Goal: Navigation & Orientation: Find specific page/section

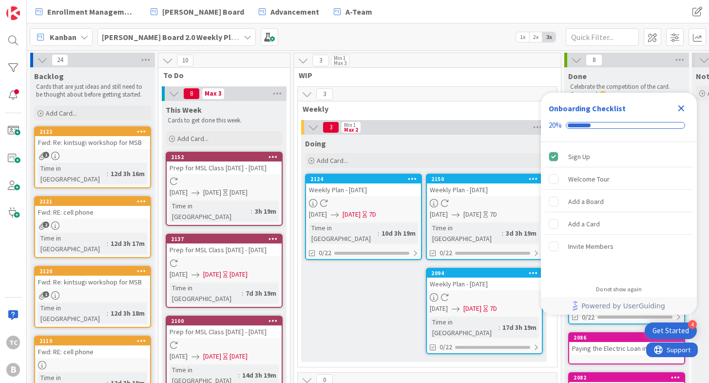
click at [175, 34] on b "[PERSON_NAME] Board 2.0 Weekly Planning" at bounding box center [179, 37] width 154 height 10
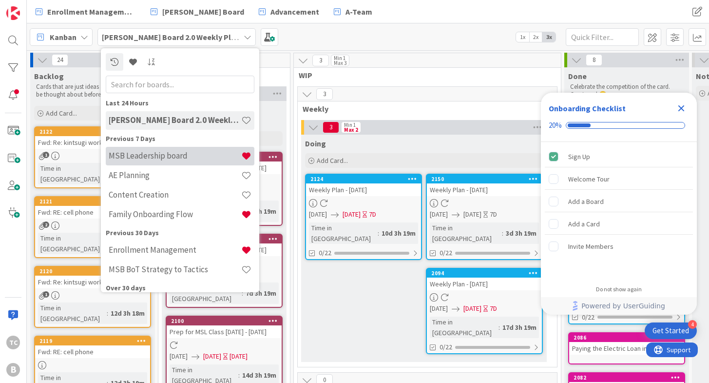
click at [149, 155] on h4 "MSB Leadership board" at bounding box center [175, 156] width 133 height 10
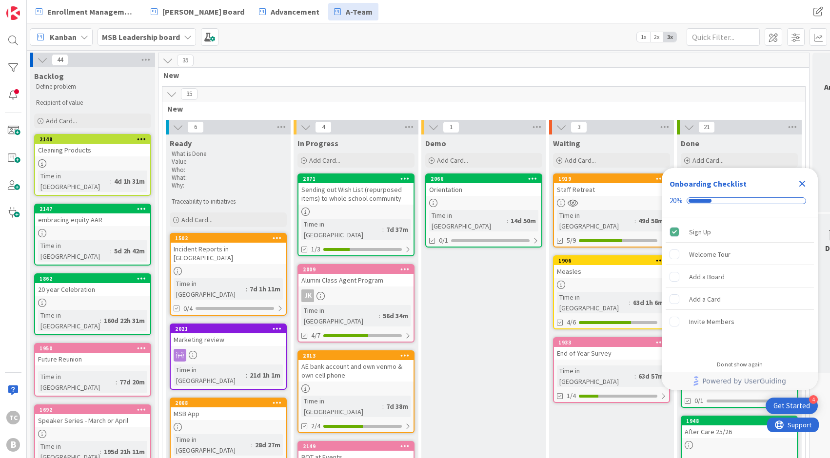
click at [709, 182] on icon "Close Checklist" at bounding box center [802, 184] width 6 height 6
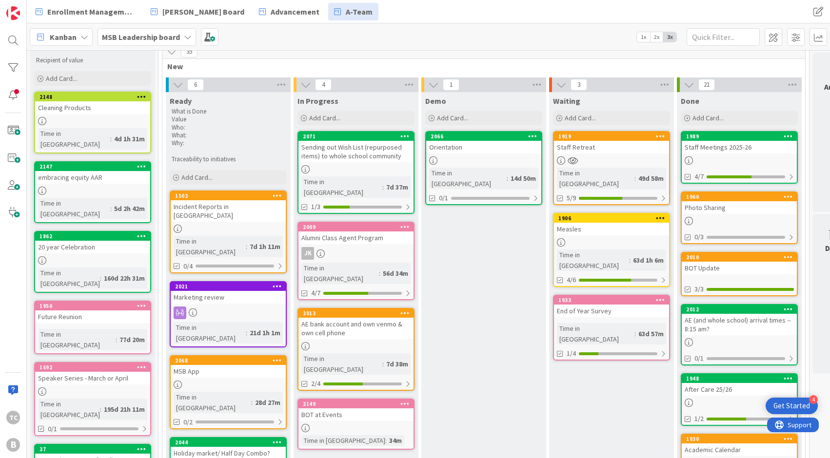
scroll to position [39, 0]
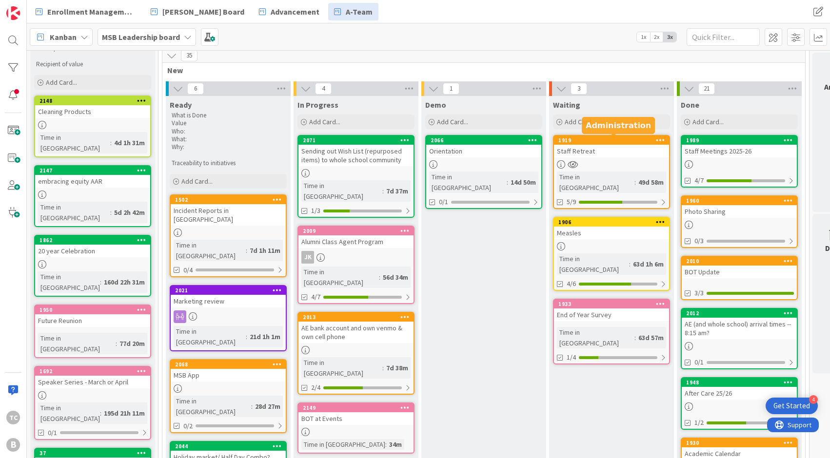
click at [592, 140] on div "1919" at bounding box center [613, 140] width 111 height 7
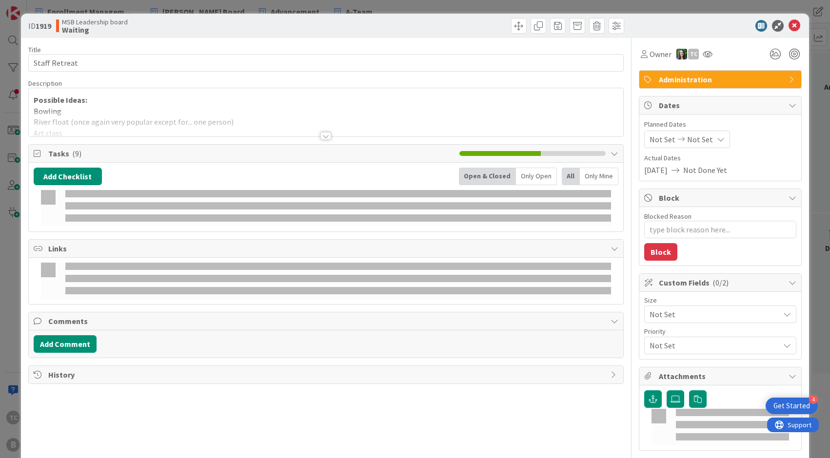
type textarea "x"
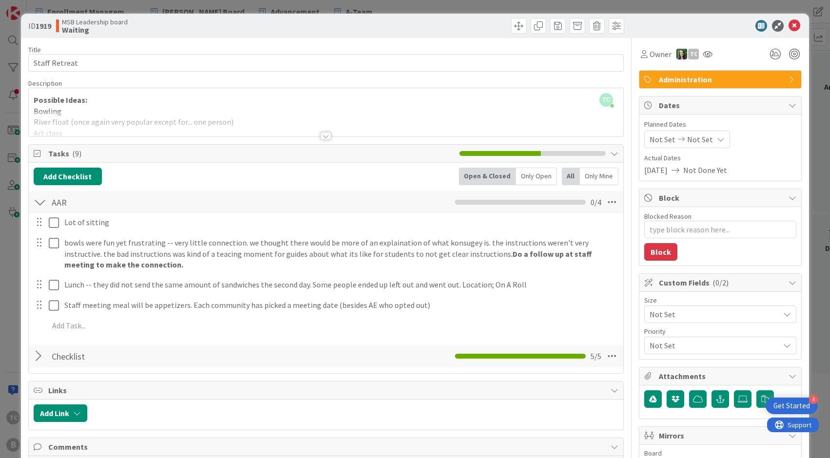
click at [328, 135] on div at bounding box center [325, 136] width 11 height 8
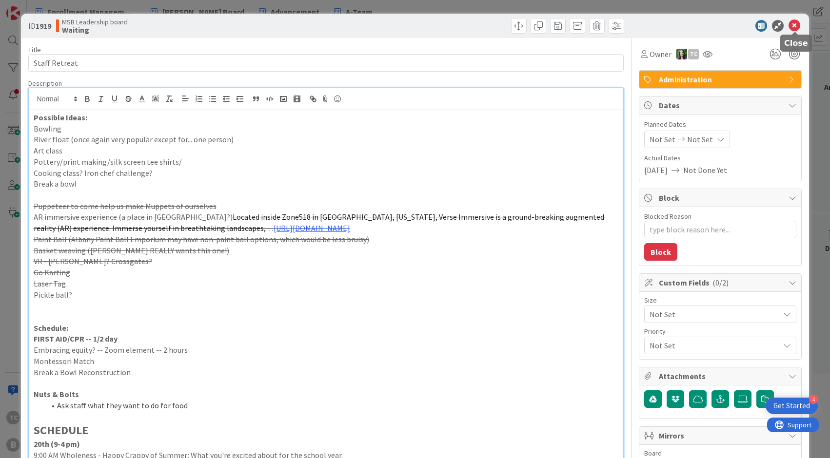
click at [709, 22] on icon at bounding box center [794, 26] width 12 height 12
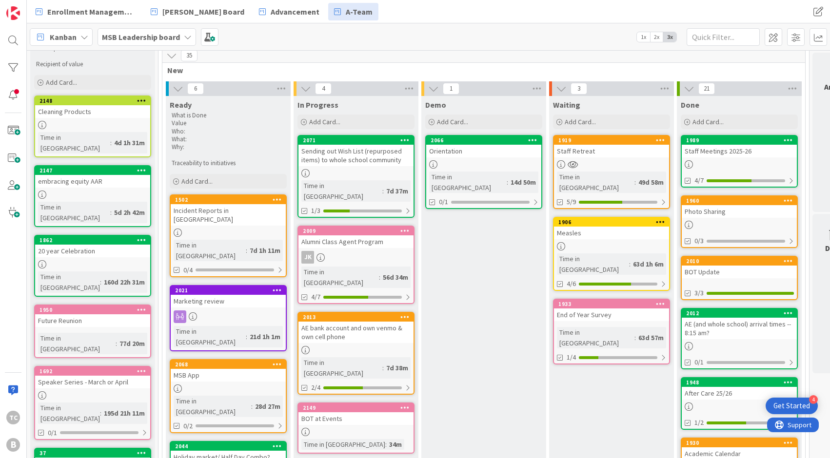
click at [156, 33] on b "MSB Leadership board" at bounding box center [141, 37] width 78 height 10
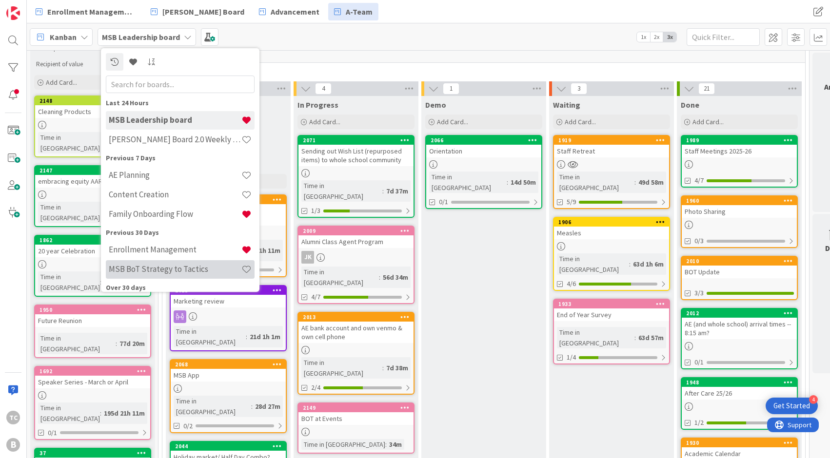
click at [163, 272] on h4 "MSB BoT Strategy to Tactics" at bounding box center [175, 269] width 133 height 10
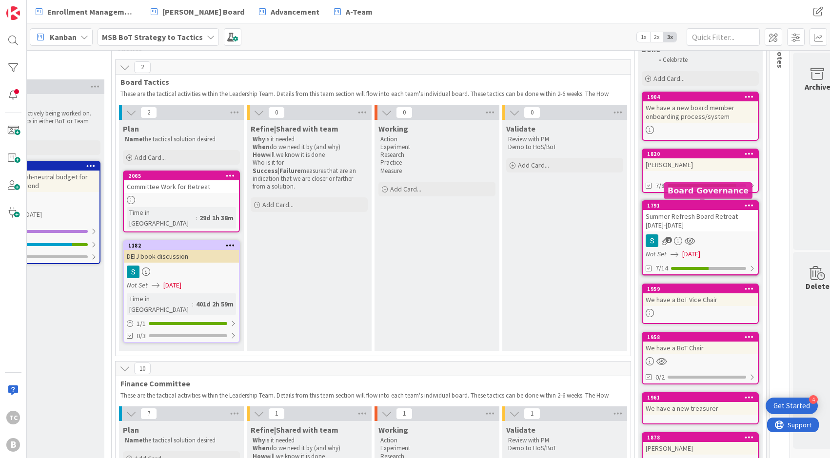
scroll to position [72, 1120]
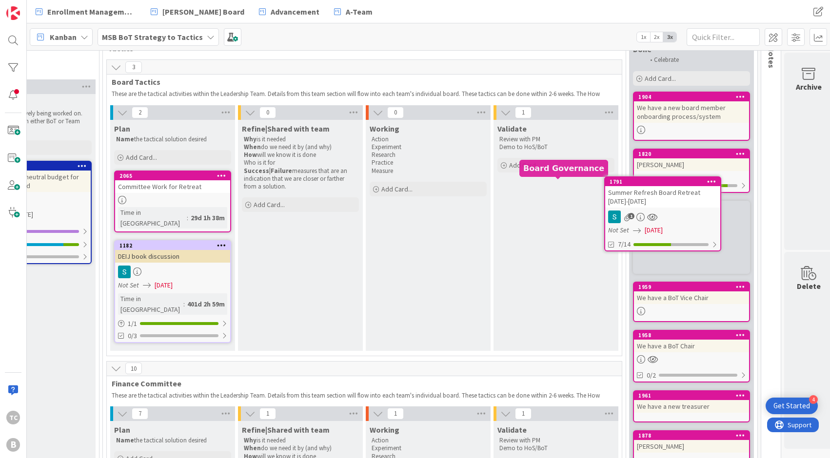
drag, startPoint x: 522, startPoint y: 184, endPoint x: 541, endPoint y: 181, distance: 19.7
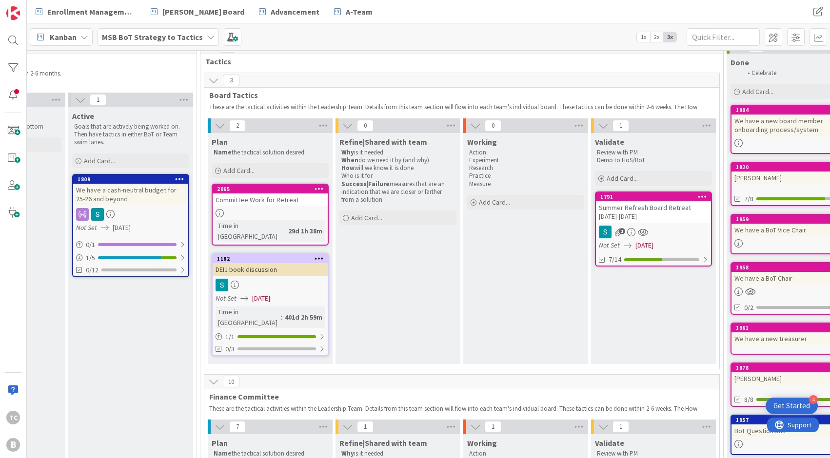
scroll to position [59, 1024]
click at [221, 124] on icon at bounding box center [218, 125] width 11 height 11
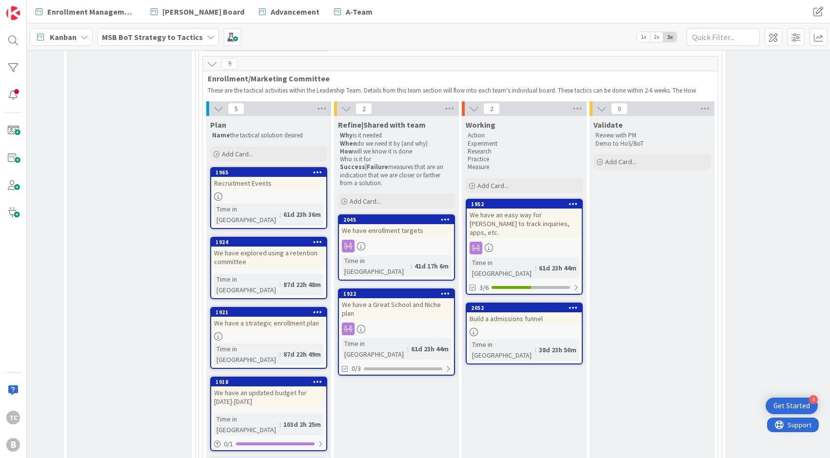
scroll to position [0, 0]
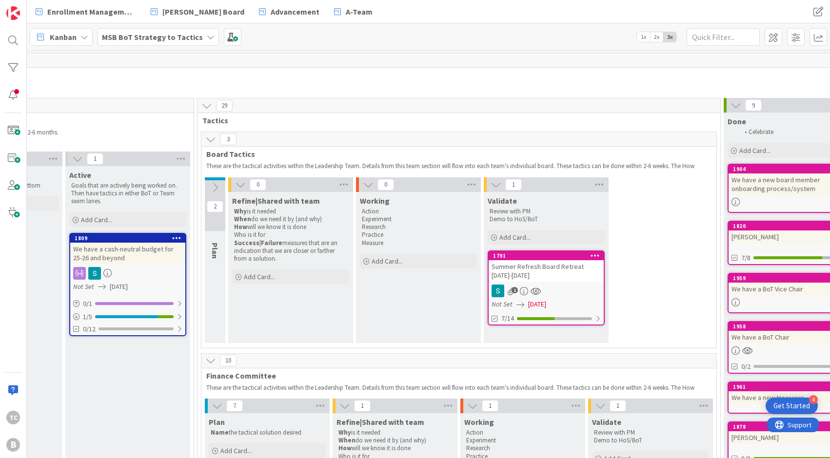
scroll to position [0, 1025]
click at [149, 38] on b "MSB BoT Strategy to Tactics" at bounding box center [152, 37] width 101 height 10
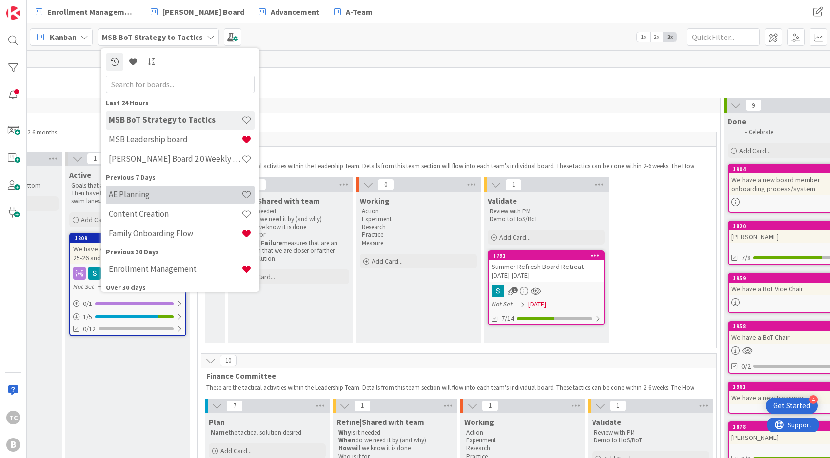
scroll to position [0, 0]
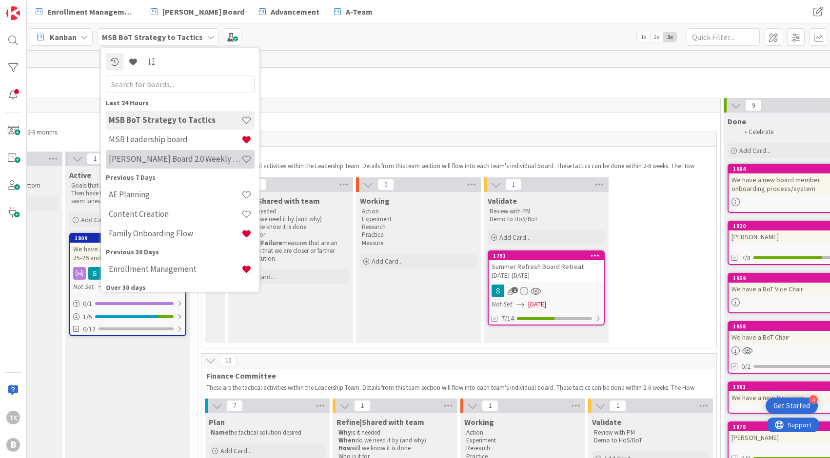
click at [178, 158] on h4 "[PERSON_NAME] Board 2.0 Weekly Planning" at bounding box center [175, 159] width 133 height 10
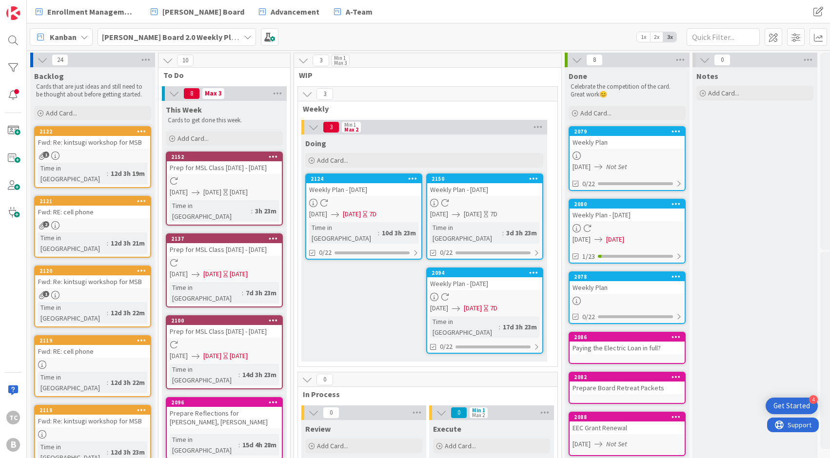
click at [155, 39] on b "[PERSON_NAME] Board 2.0 Weekly Planning" at bounding box center [179, 37] width 154 height 10
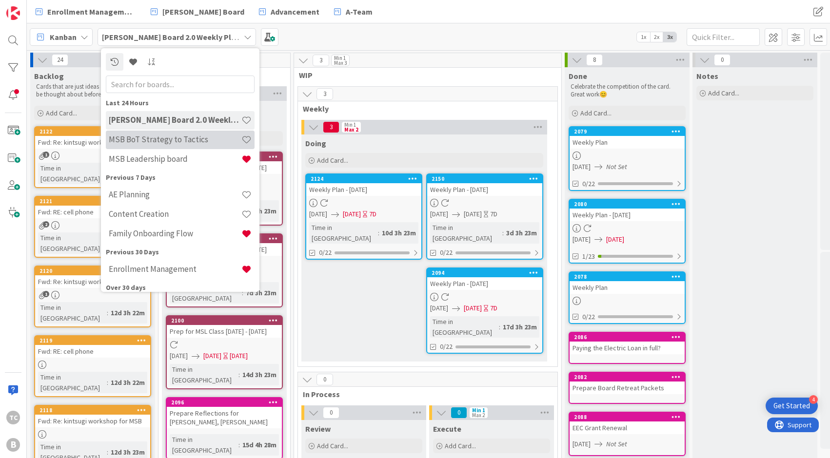
scroll to position [1, 0]
click at [168, 139] on h4 "MSB BoT Strategy to Tactics" at bounding box center [175, 138] width 133 height 10
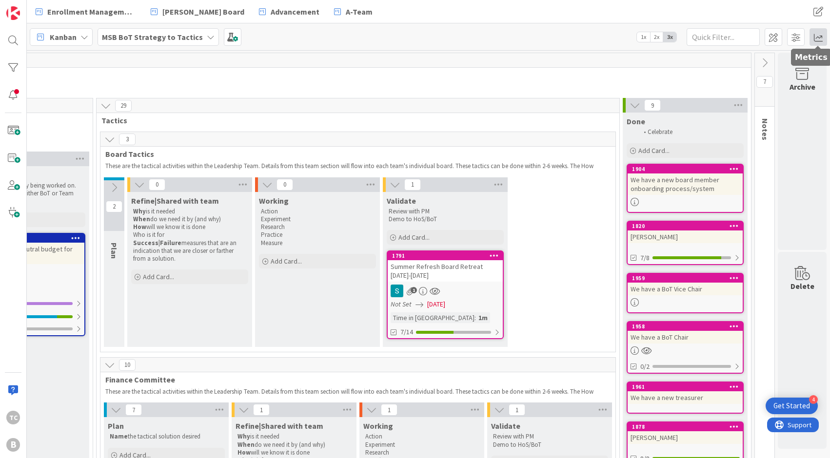
click at [709, 35] on span at bounding box center [818, 37] width 18 height 18
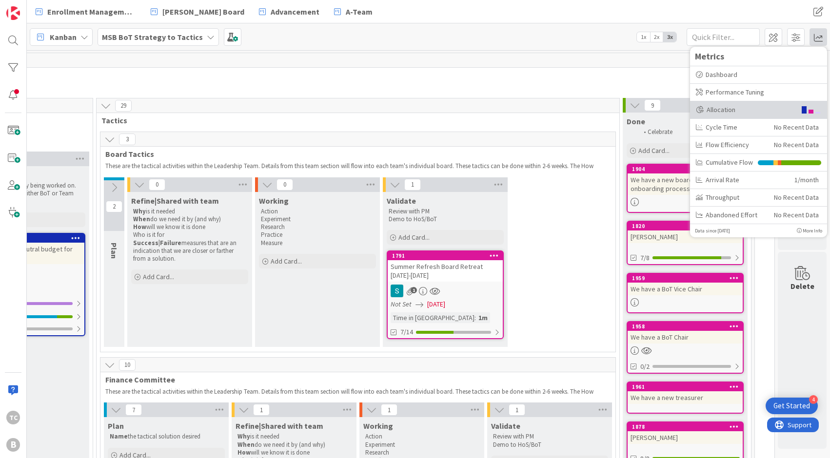
click at [709, 111] on div "Allocation" at bounding box center [745, 110] width 100 height 10
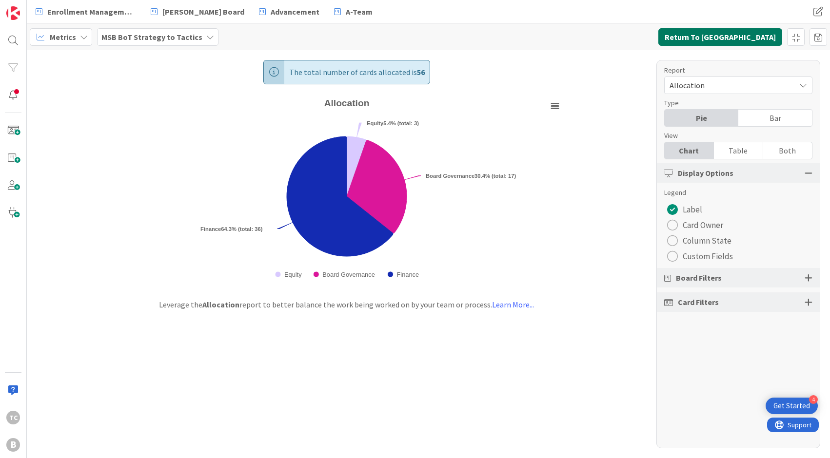
click at [709, 38] on button "Return To Kanban" at bounding box center [720, 37] width 124 height 18
